Goal: Navigation & Orientation: Find specific page/section

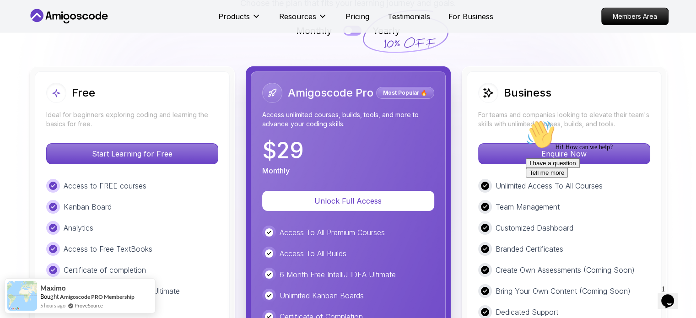
scroll to position [2113, 0]
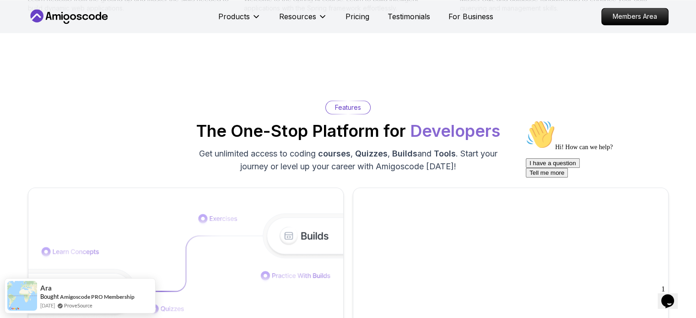
scroll to position [1299, 0]
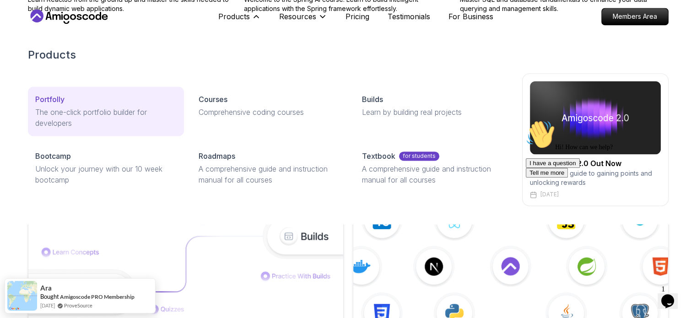
click at [92, 119] on p "The one-click portfolio builder for developers" at bounding box center [105, 118] width 141 height 22
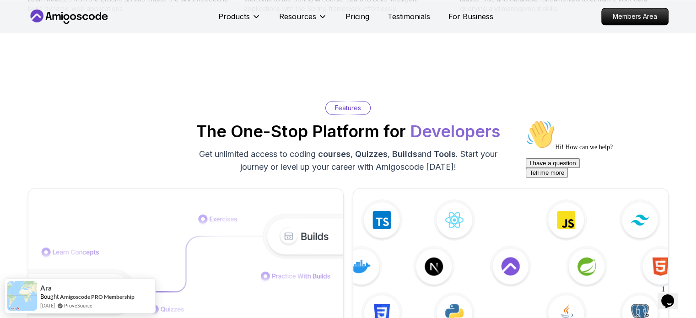
click at [661, 294] on div "Opens Chat This icon Opens the chat window." at bounding box center [668, 301] width 15 height 15
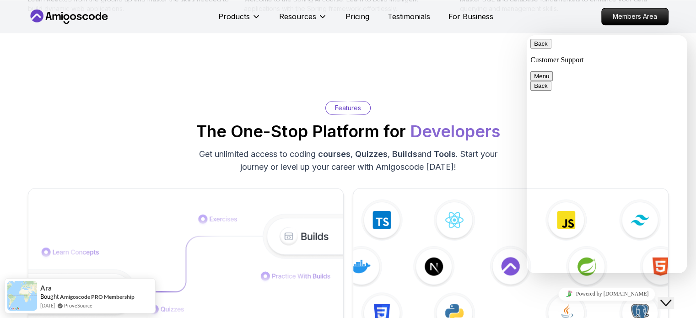
click at [661, 298] on div "Close Chat This icon closes the chat window." at bounding box center [666, 303] width 11 height 11
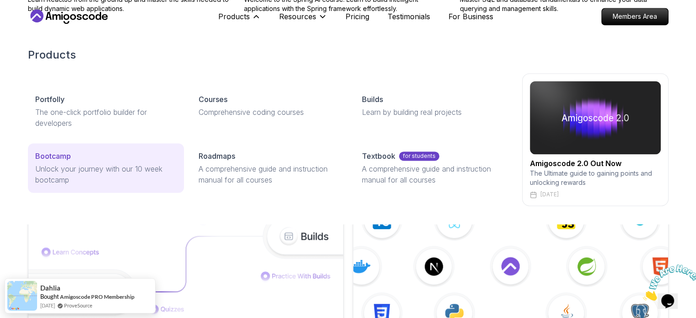
click at [110, 160] on div "Bootcamp" at bounding box center [105, 156] width 141 height 11
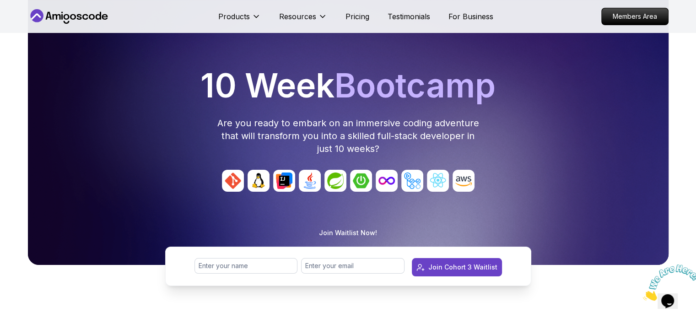
scroll to position [0, 0]
